Goal: Task Accomplishment & Management: Use online tool/utility

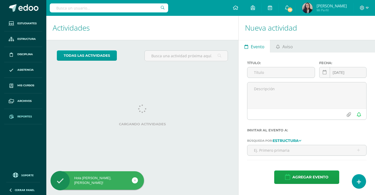
click at [27, 118] on span "Reportes" at bounding box center [24, 116] width 14 height 4
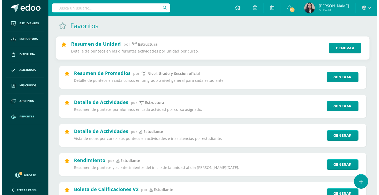
scroll to position [53, 0]
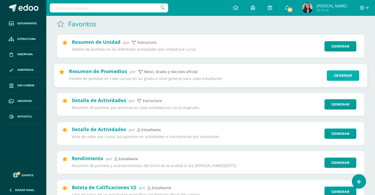
click at [338, 76] on link "Generar" at bounding box center [343, 75] width 32 height 11
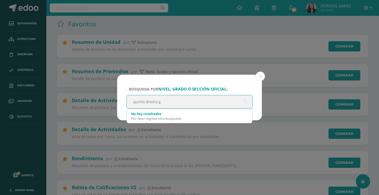
type input "quinto diseño"
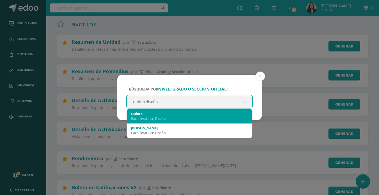
click at [169, 121] on div "Quinto Bachillerato en Diseño" at bounding box center [189, 116] width 117 height 14
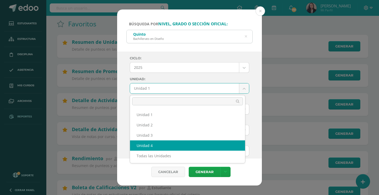
select select "Unidad 4"
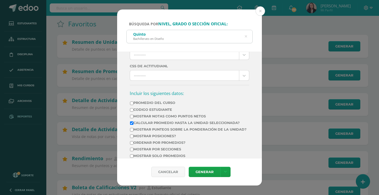
scroll to position [211, 0]
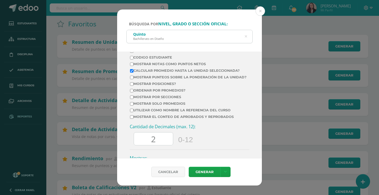
click at [132, 86] on input "Mostrar posiciones?" at bounding box center [131, 83] width 3 height 3
checkbox input "true"
click at [131, 92] on input "Ordenar por promedios?" at bounding box center [131, 90] width 3 height 3
checkbox input "true"
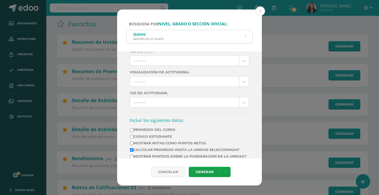
scroll to position [158, 0]
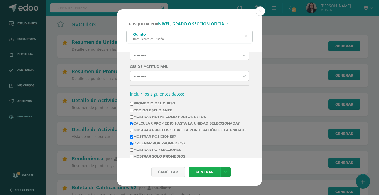
click at [200, 169] on link "Generar" at bounding box center [205, 172] width 32 height 10
click at [248, 103] on div "Ciclo: 2025 2025 2024 2023 2022 2021 2020 2019 2018 2017 2016 2015 2014 2013 20…" at bounding box center [189, 105] width 145 height 106
click at [204, 169] on link "Generar" at bounding box center [205, 172] width 32 height 10
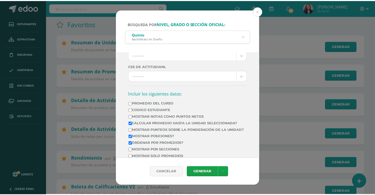
scroll to position [132, 0]
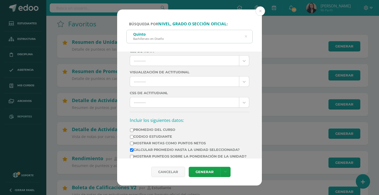
drag, startPoint x: 258, startPoint y: 10, endPoint x: 258, endPoint y: 16, distance: 5.5
click at [258, 13] on button at bounding box center [260, 10] width 9 height 9
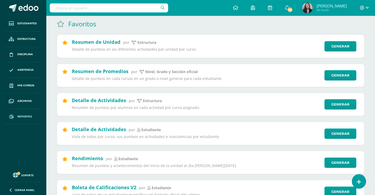
click at [121, 7] on input "text" at bounding box center [109, 7] width 119 height 9
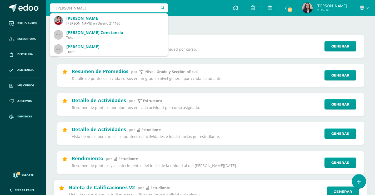
type input "sheyla"
